Goal: Task Accomplishment & Management: Manage account settings

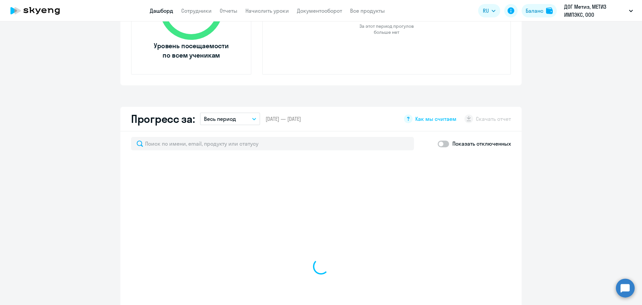
scroll to position [301, 0]
select select "30"
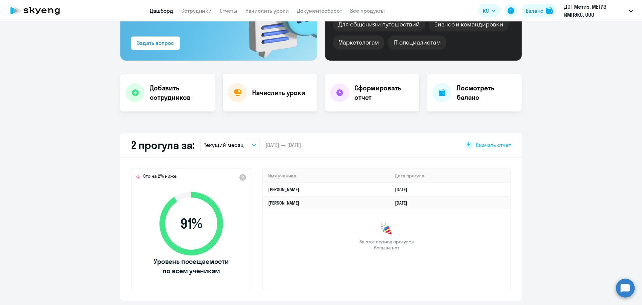
scroll to position [0, 0]
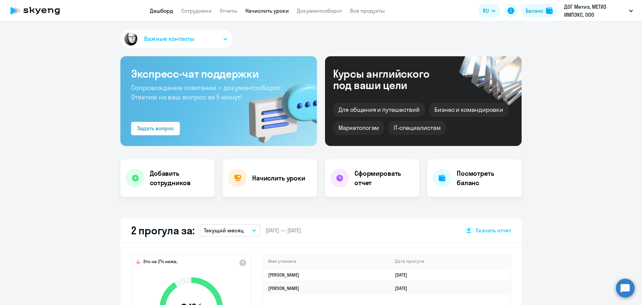
click at [270, 10] on link "Начислить уроки" at bounding box center [267, 10] width 43 height 7
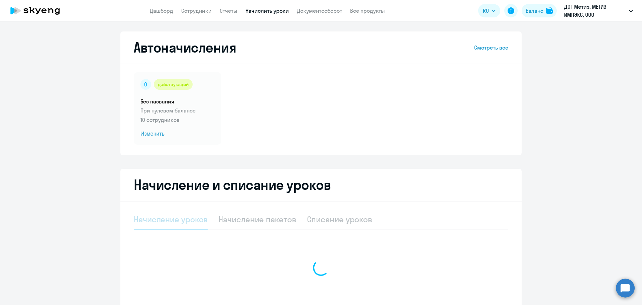
select select "10"
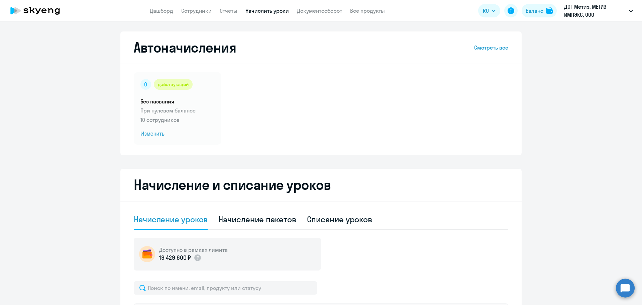
scroll to position [201, 0]
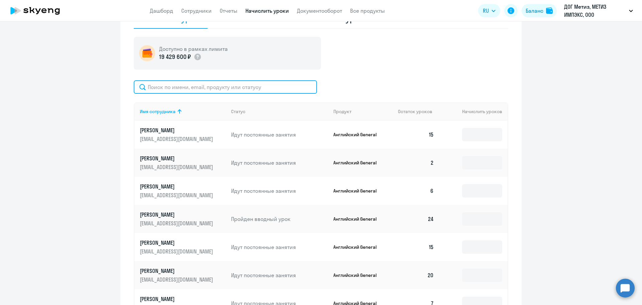
click at [244, 90] on input "text" at bounding box center [225, 86] width 183 height 13
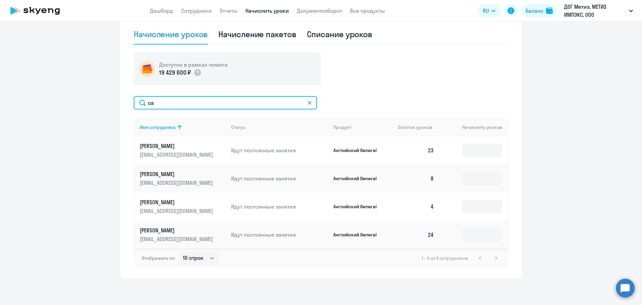
click at [252, 100] on input "са" at bounding box center [225, 102] width 183 height 13
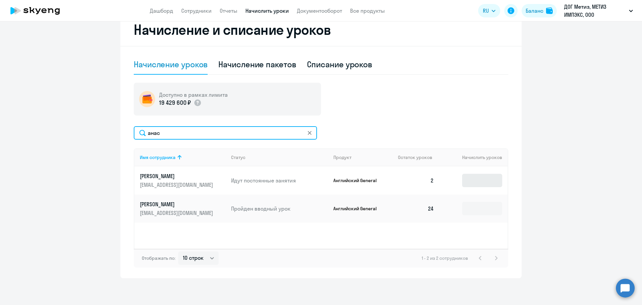
type input "анас"
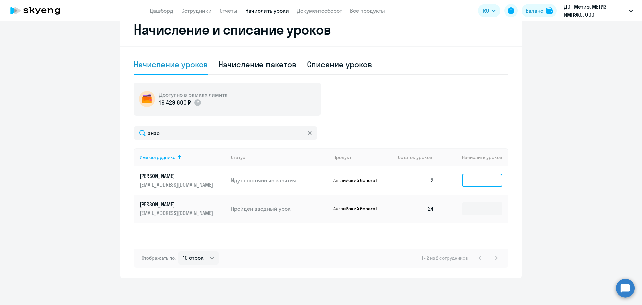
click at [472, 184] on input at bounding box center [482, 180] width 40 height 13
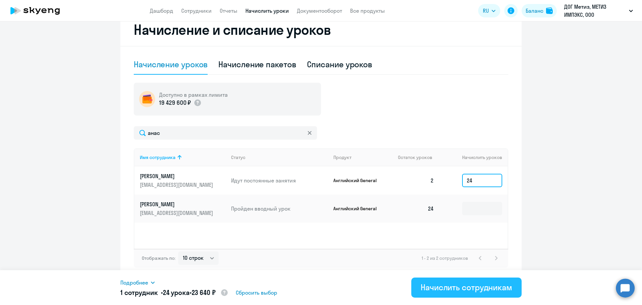
type input "24"
click at [454, 289] on div "Начислить сотрудникам" at bounding box center [467, 287] width 92 height 11
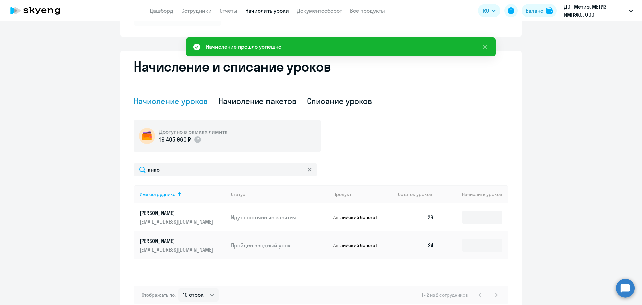
scroll to position [121, 0]
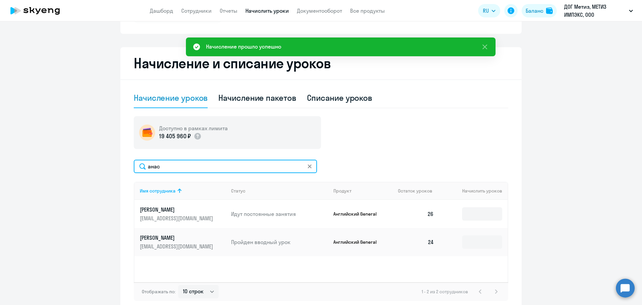
click at [221, 160] on input "анас" at bounding box center [225, 166] width 183 height 13
click at [221, 161] on input "анас" at bounding box center [225, 166] width 183 height 13
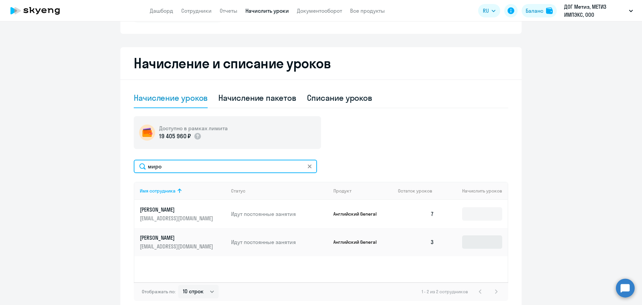
type input "миро"
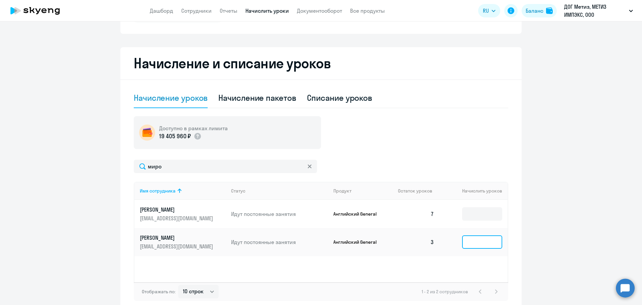
click at [480, 236] on input at bounding box center [482, 241] width 40 height 13
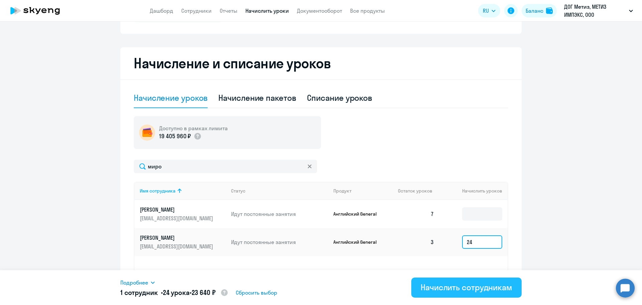
type input "24"
click at [481, 290] on div "Начислить сотрудникам" at bounding box center [467, 287] width 92 height 11
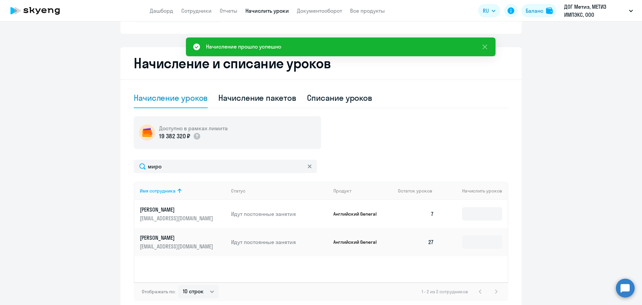
click at [308, 167] on icon at bounding box center [310, 166] width 4 height 4
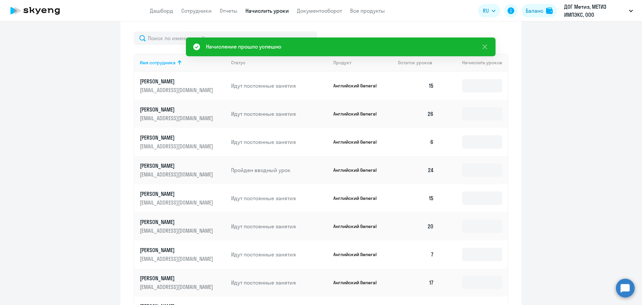
scroll to position [188, 0]
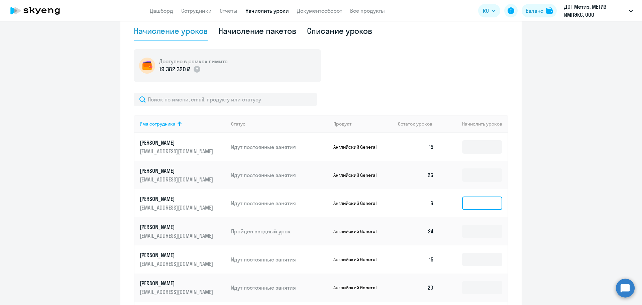
click at [482, 199] on input at bounding box center [482, 202] width 40 height 13
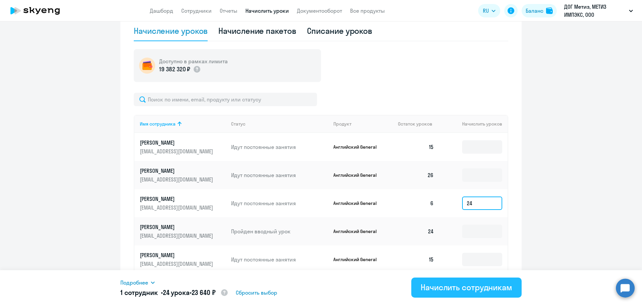
type input "24"
click at [456, 292] on div "Начислить сотрудникам" at bounding box center [467, 287] width 92 height 11
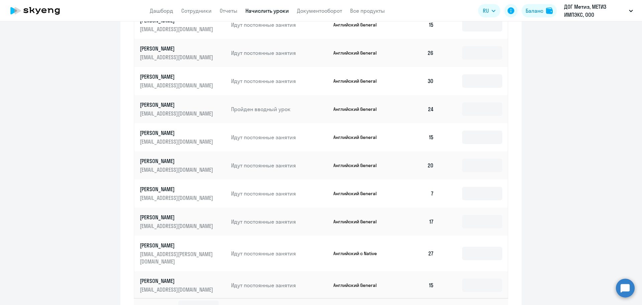
scroll to position [322, 0]
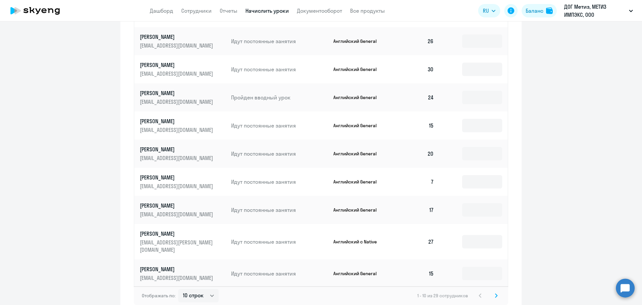
click at [495, 293] on icon at bounding box center [496, 295] width 3 height 5
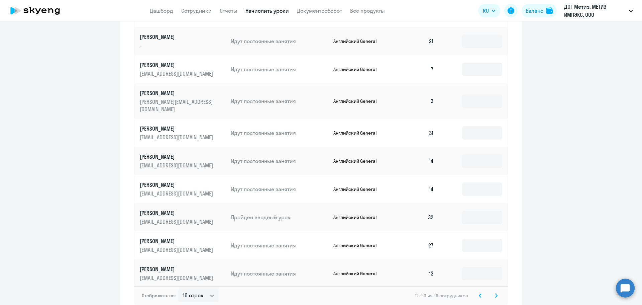
click at [495, 293] on icon at bounding box center [496, 295] width 3 height 5
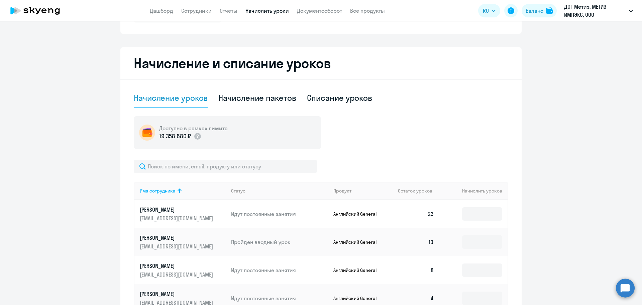
scroll to position [0, 0]
